Goal: Find contact information: Find contact information

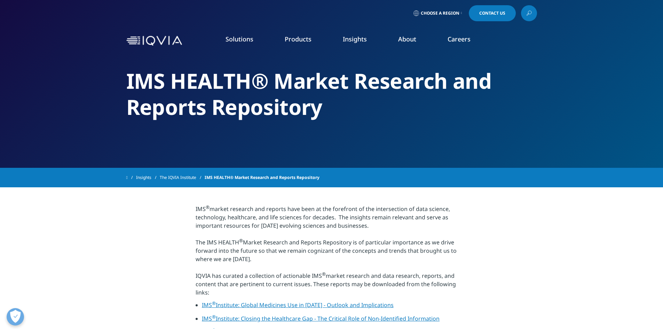
click at [492, 13] on span "Contact Us" at bounding box center [492, 13] width 26 height 4
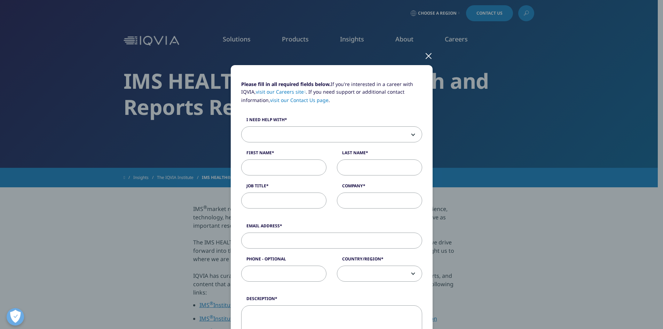
click at [425, 55] on div at bounding box center [429, 55] width 8 height 19
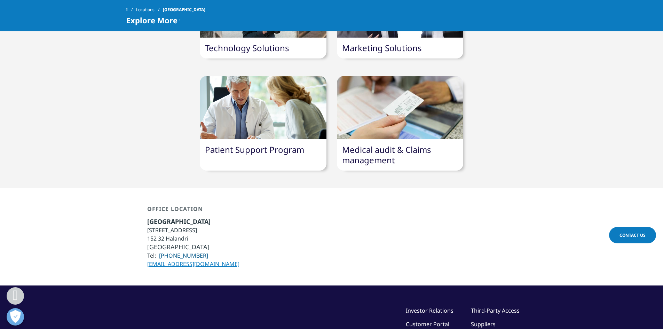
scroll to position [531, 0]
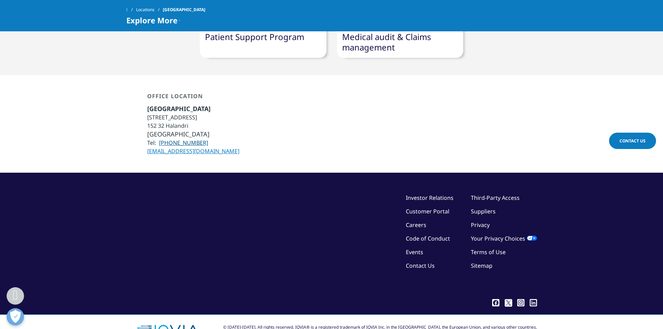
drag, startPoint x: 180, startPoint y: 120, endPoint x: 92, endPoint y: 124, distance: 87.5
click at [92, 124] on div "Office Location [GEOGRAPHIC_DATA] [STREET_ADDRESS] 152 32 Halandri [GEOGRAPHIC_…" at bounding box center [331, 123] width 663 height 97
drag, startPoint x: 172, startPoint y: 120, endPoint x: 130, endPoint y: 110, distance: 43.0
click at [114, 107] on div "Office Location [GEOGRAPHIC_DATA] [STREET_ADDRESS] 152 32 Halandri [GEOGRAPHIC_…" at bounding box center [331, 123] width 663 height 97
click at [179, 139] on link "[PHONE_NUMBER]" at bounding box center [183, 143] width 49 height 8
